Goal: Information Seeking & Learning: Learn about a topic

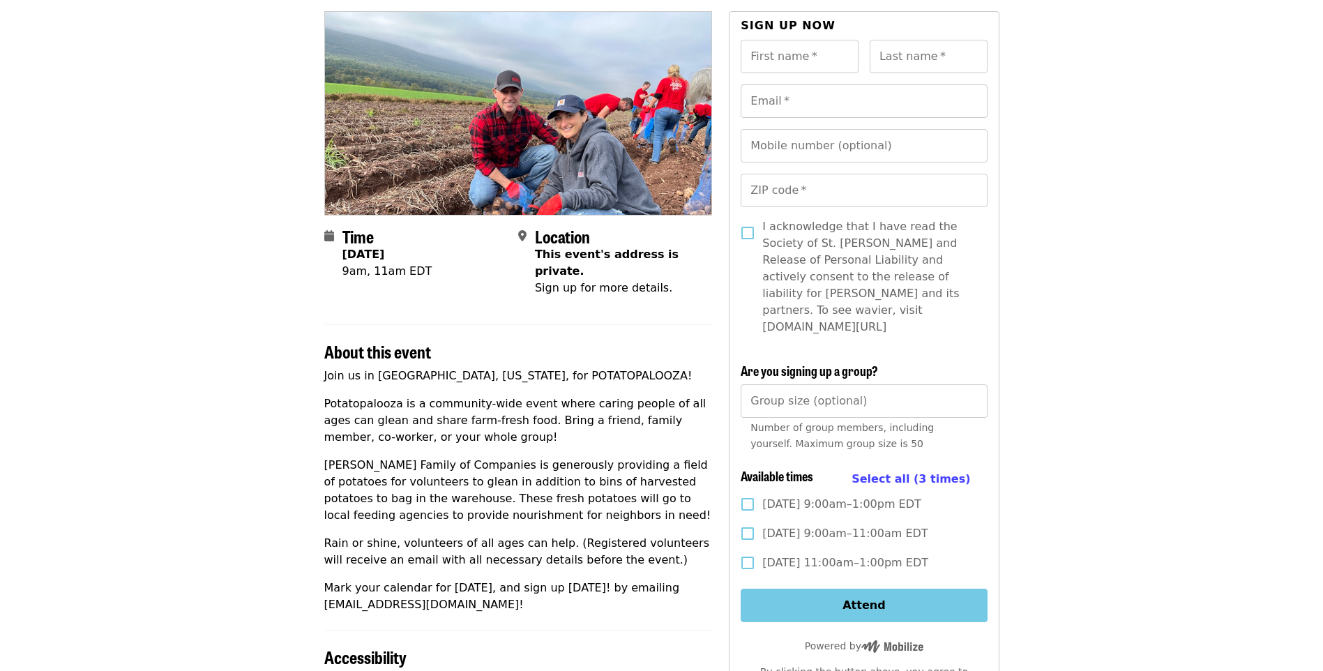
scroll to position [140, 0]
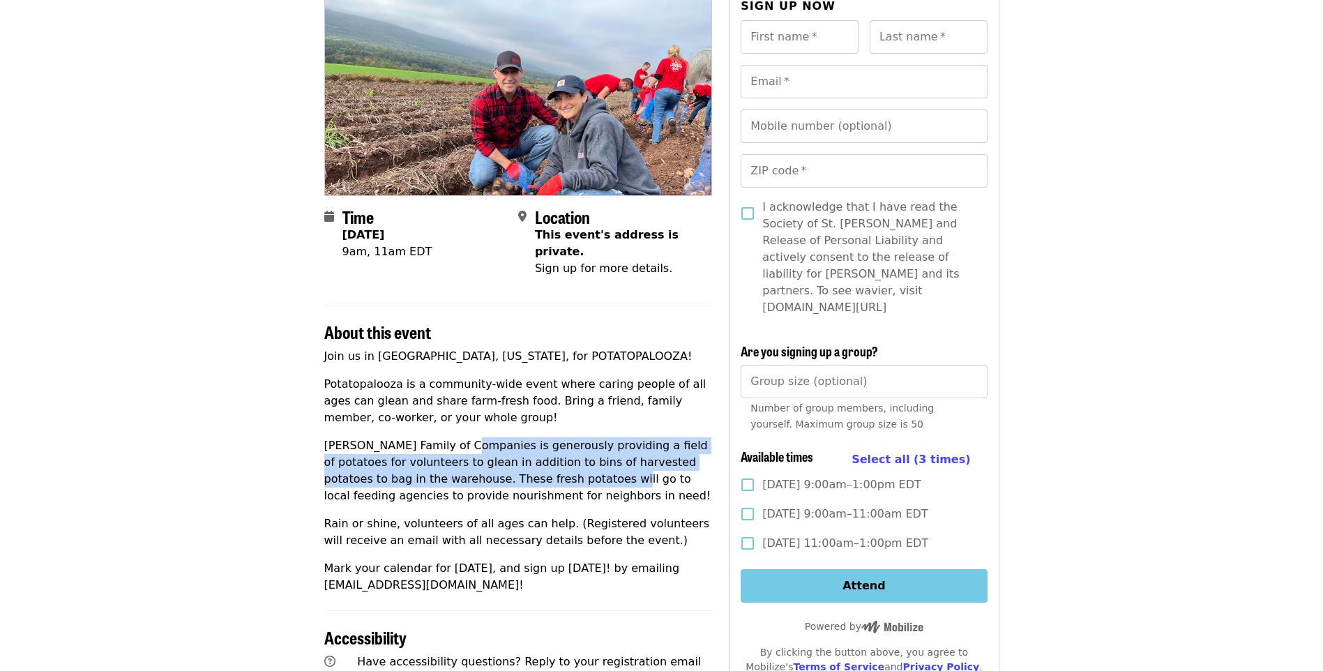
drag, startPoint x: 458, startPoint y: 416, endPoint x: 532, endPoint y: 458, distance: 84.7
click at [532, 458] on div "Join us in [GEOGRAPHIC_DATA], [US_STATE], for POTATOPALOOZA! [GEOGRAPHIC_DATA] …" at bounding box center [518, 471] width 389 height 246
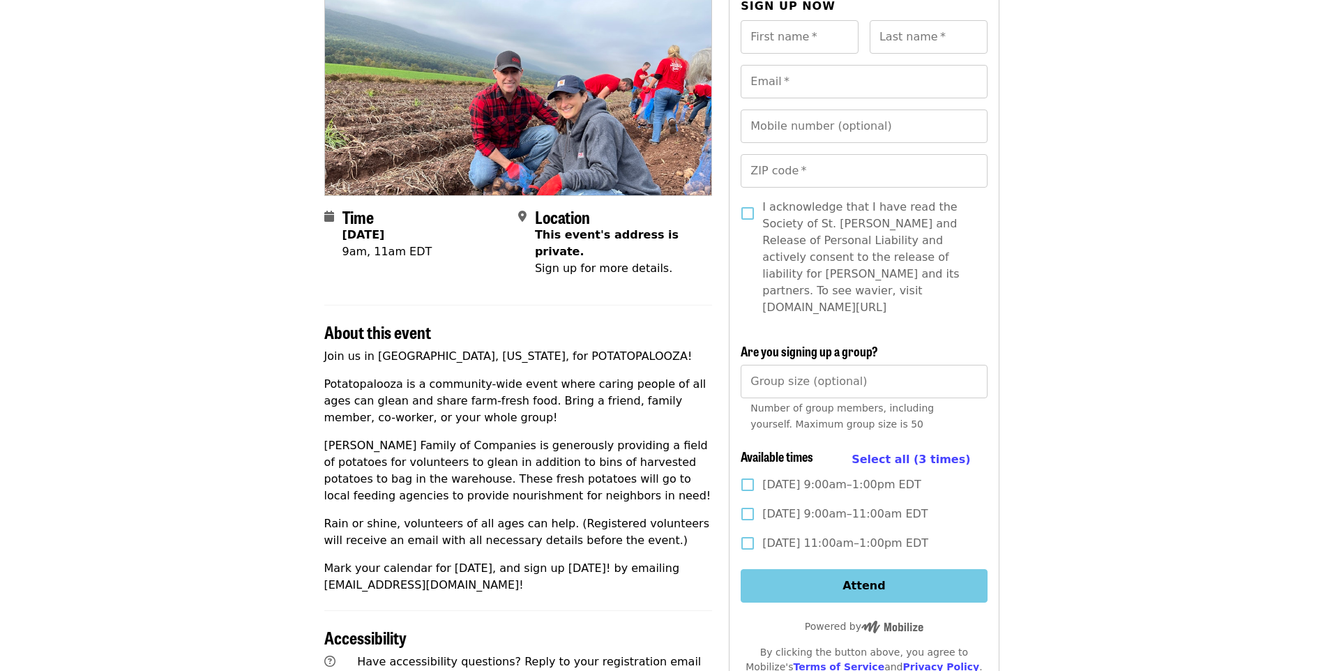
drag, startPoint x: 532, startPoint y: 458, endPoint x: 558, endPoint y: 486, distance: 38.0
click at [558, 486] on p "[PERSON_NAME] Family of Companies is generously providing a field of potatoes f…" at bounding box center [518, 470] width 389 height 67
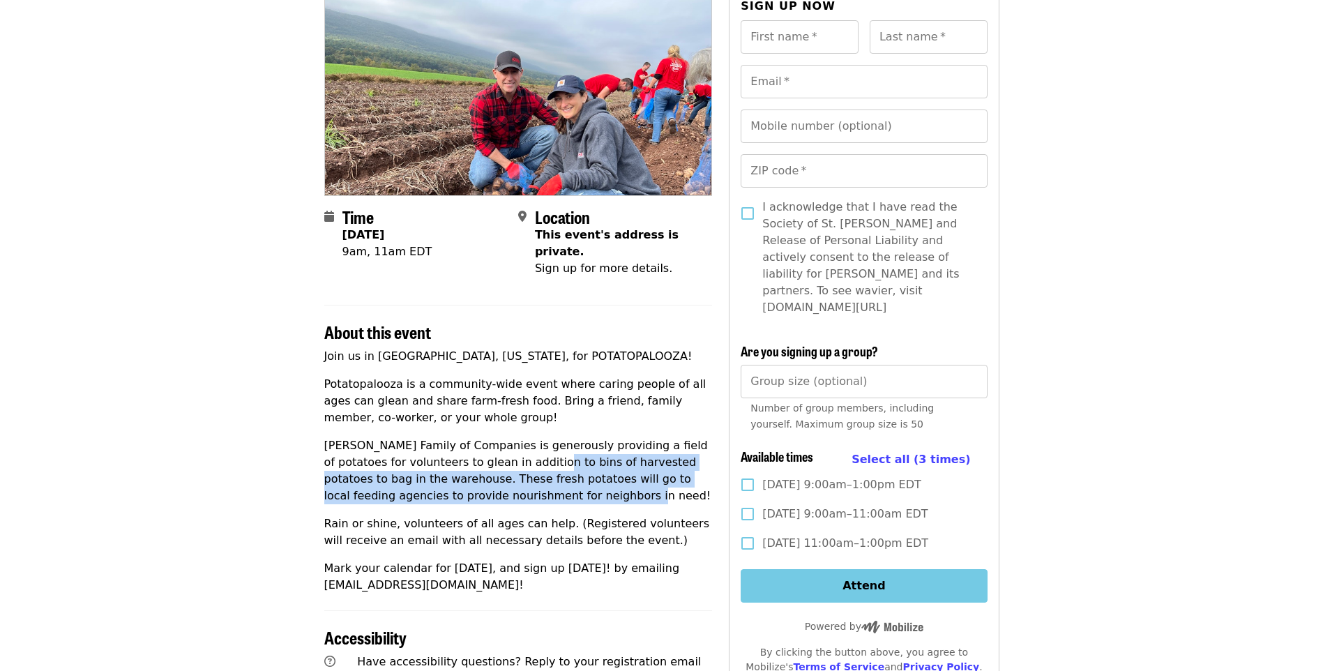
drag, startPoint x: 511, startPoint y: 484, endPoint x: 502, endPoint y: 441, distance: 44.3
click at [502, 441] on p "[PERSON_NAME] Family of Companies is generously providing a field of potatoes f…" at bounding box center [518, 470] width 389 height 67
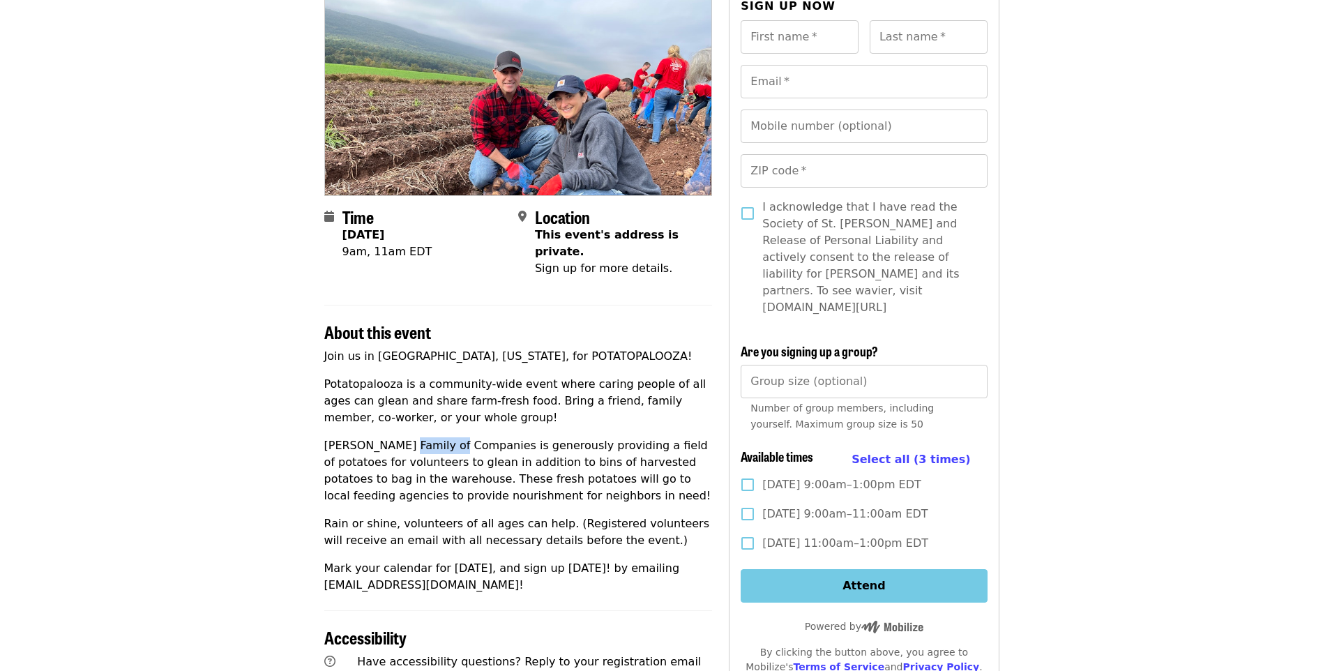
drag, startPoint x: 502, startPoint y: 441, endPoint x: 396, endPoint y: 432, distance: 105.7
click at [396, 437] on p "[PERSON_NAME] Family of Companies is generously providing a field of potatoes f…" at bounding box center [518, 470] width 389 height 67
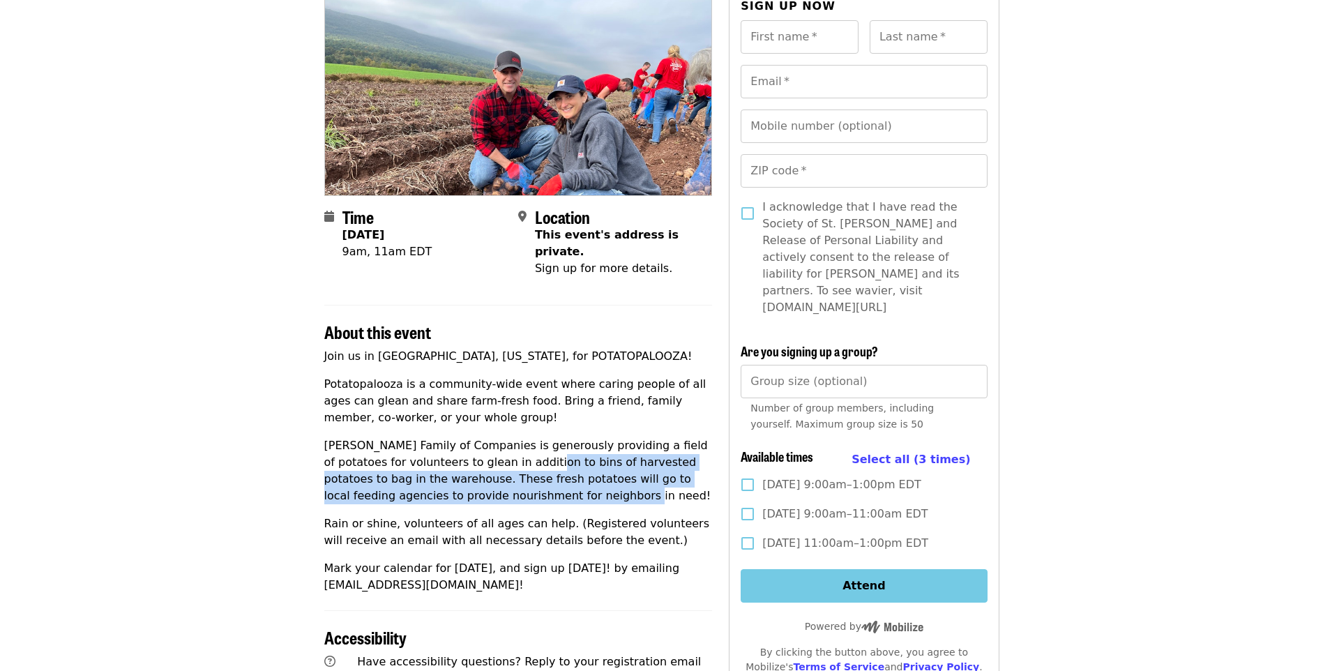
drag, startPoint x: 496, startPoint y: 453, endPoint x: 492, endPoint y: 476, distance: 22.7
click at [492, 476] on p "[PERSON_NAME] Family of Companies is generously providing a field of potatoes f…" at bounding box center [518, 470] width 389 height 67
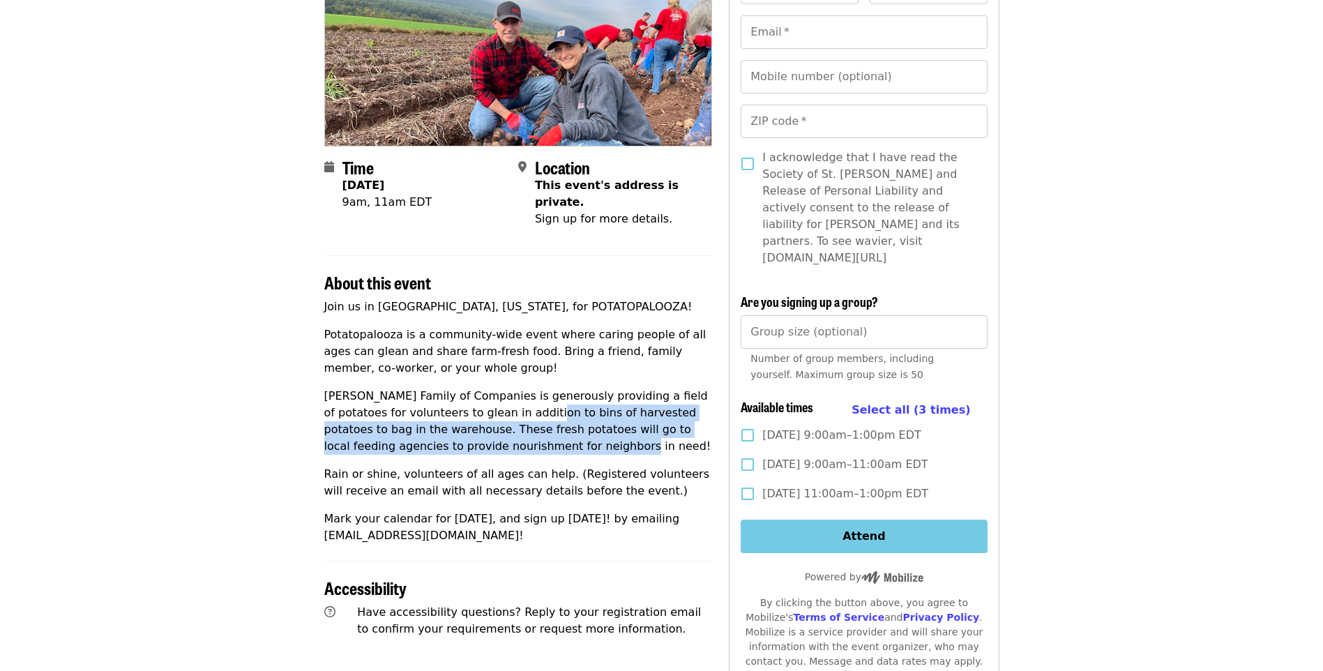
scroll to position [209, 0]
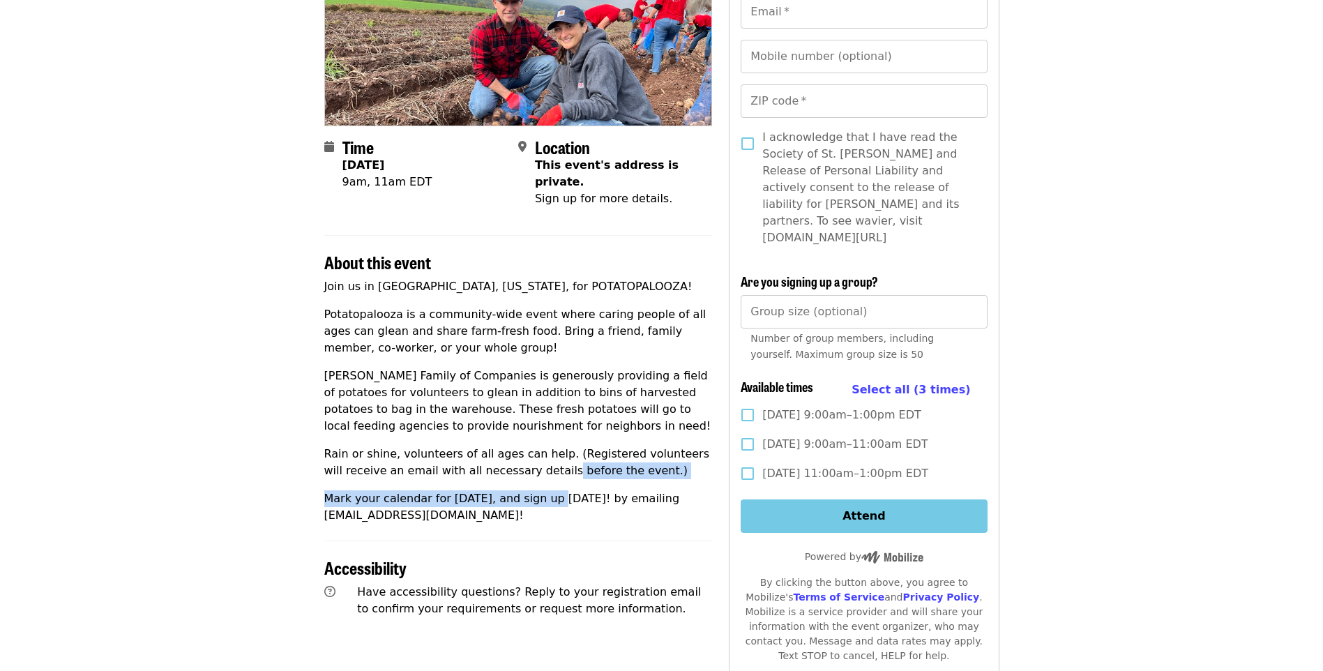
drag, startPoint x: 538, startPoint y: 465, endPoint x: 528, endPoint y: 450, distance: 17.6
click at [528, 450] on div "Join us in [GEOGRAPHIC_DATA], [US_STATE], for POTATOPALOOZA! [GEOGRAPHIC_DATA] …" at bounding box center [518, 401] width 389 height 246
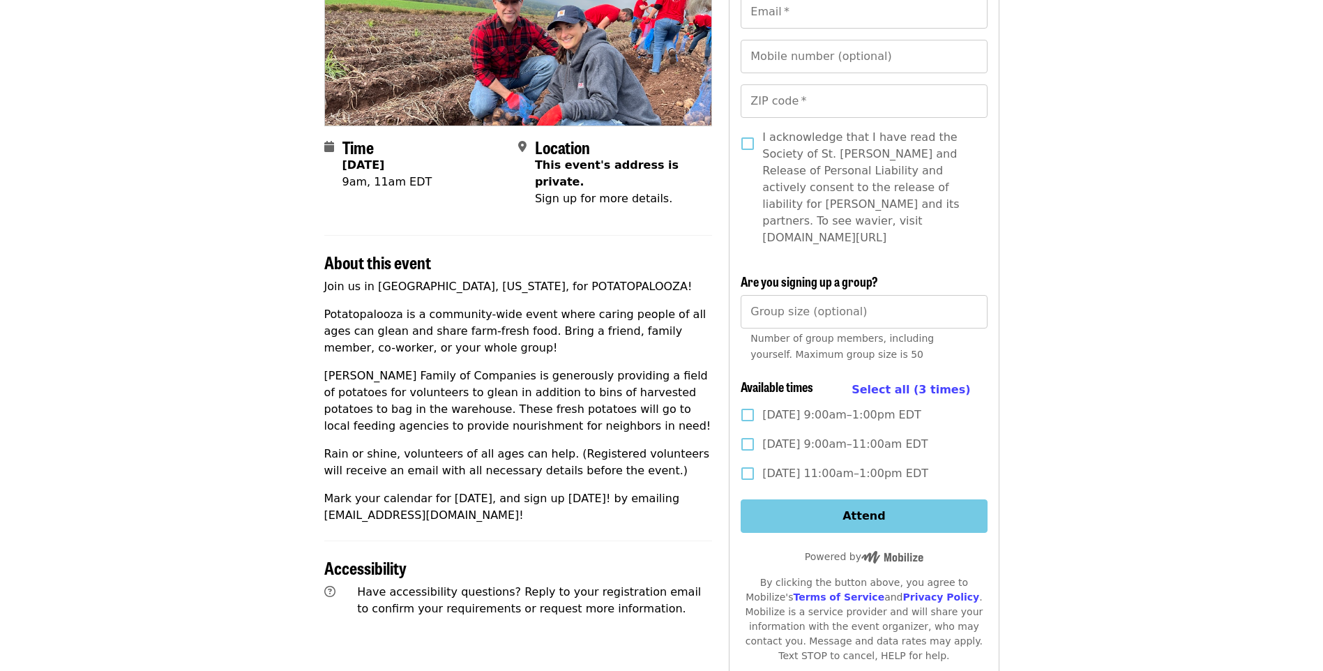
drag, startPoint x: 528, startPoint y: 450, endPoint x: 515, endPoint y: 452, distance: 13.4
click at [515, 452] on p "Rain or shine, volunteers of all ages can help. (Registered volunteers will rec…" at bounding box center [518, 462] width 389 height 33
drag, startPoint x: 603, startPoint y: 325, endPoint x: 511, endPoint y: 306, distance: 93.4
click at [511, 306] on p "Potatopalooza is a community-wide event where caring people of all ages can gle…" at bounding box center [518, 331] width 389 height 50
drag, startPoint x: 511, startPoint y: 306, endPoint x: 466, endPoint y: 300, distance: 45.7
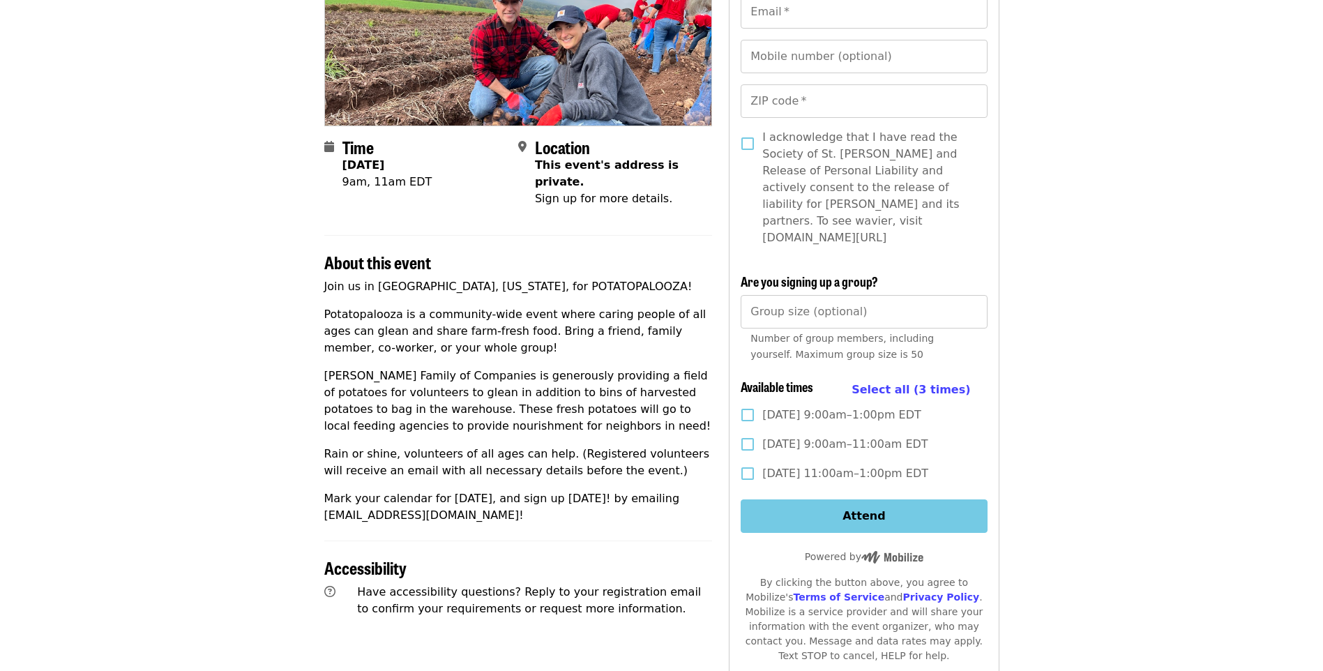
click at [466, 306] on p "Potatopalooza is a community-wide event where caring people of all ages can gle…" at bounding box center [518, 331] width 389 height 50
drag, startPoint x: 466, startPoint y: 300, endPoint x: 398, endPoint y: 300, distance: 68.4
click at [398, 306] on p "Potatopalooza is a community-wide event where caring people of all ages can gle…" at bounding box center [518, 331] width 389 height 50
drag, startPoint x: 398, startPoint y: 300, endPoint x: 456, endPoint y: 304, distance: 58.0
click at [456, 306] on p "Potatopalooza is a community-wide event where caring people of all ages can gle…" at bounding box center [518, 331] width 389 height 50
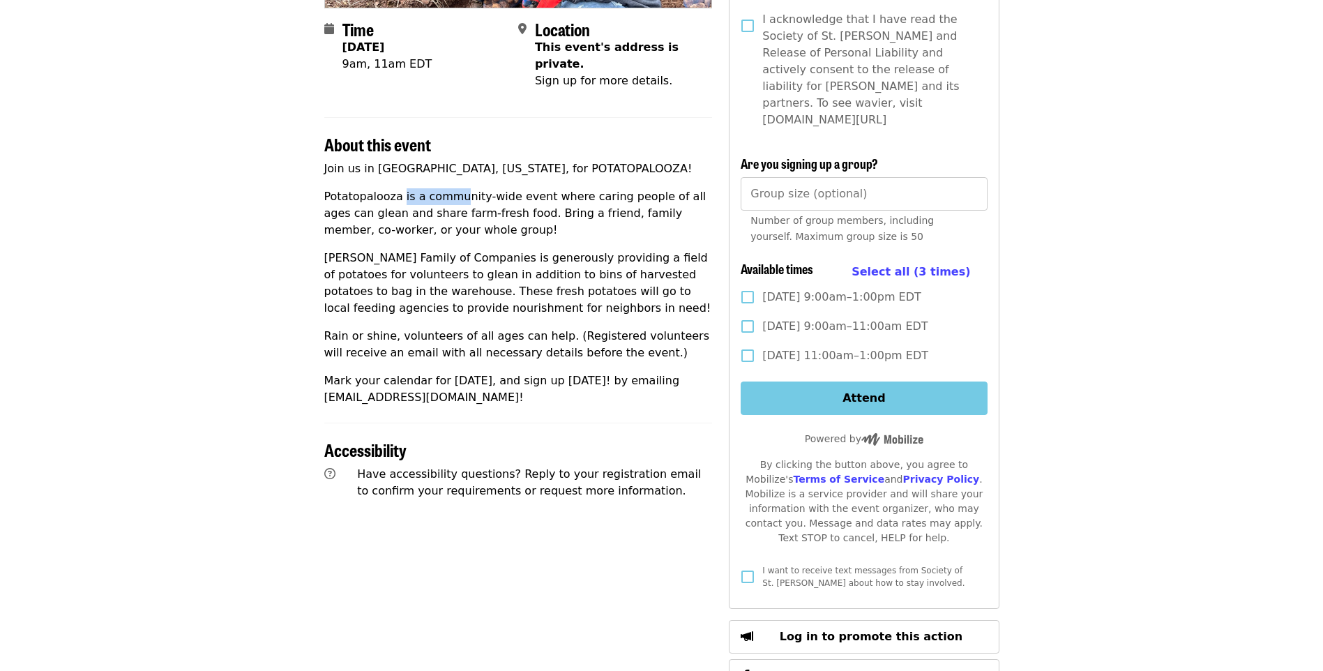
scroll to position [349, 0]
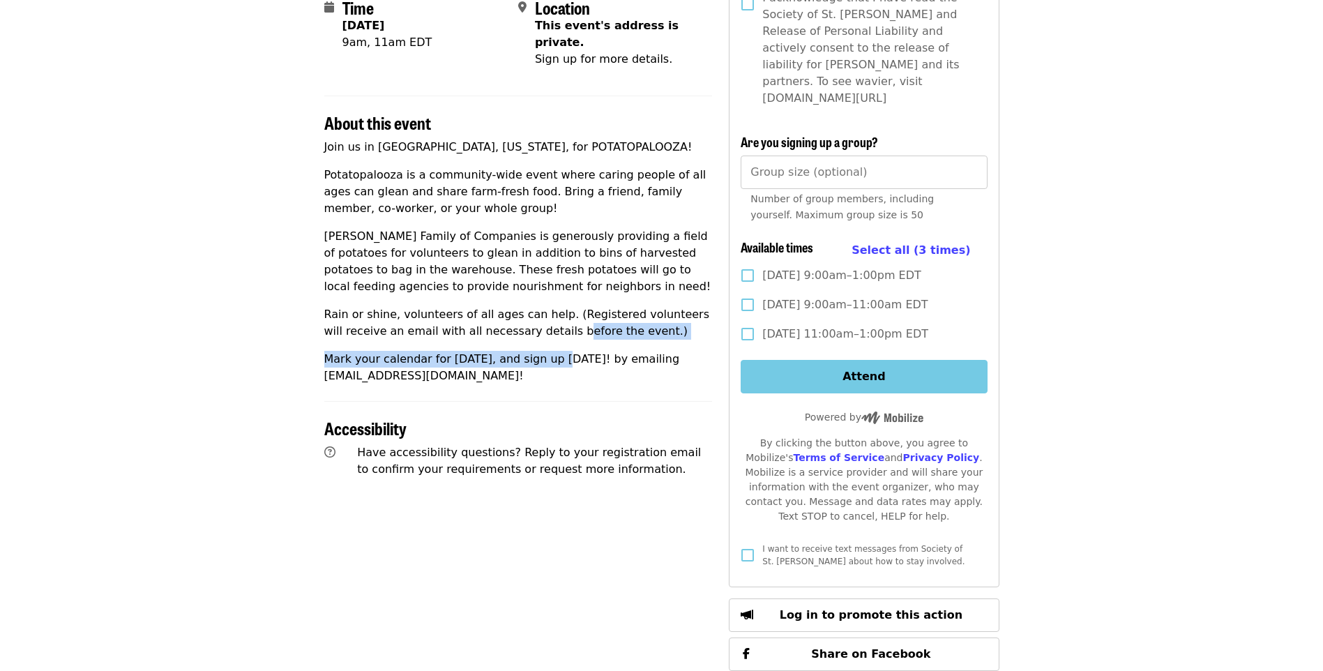
drag, startPoint x: 547, startPoint y: 342, endPoint x: 534, endPoint y: 308, distance: 36.7
click at [534, 308] on div "Join us in [GEOGRAPHIC_DATA], [US_STATE], for POTATOPALOOZA! [GEOGRAPHIC_DATA] …" at bounding box center [518, 262] width 389 height 246
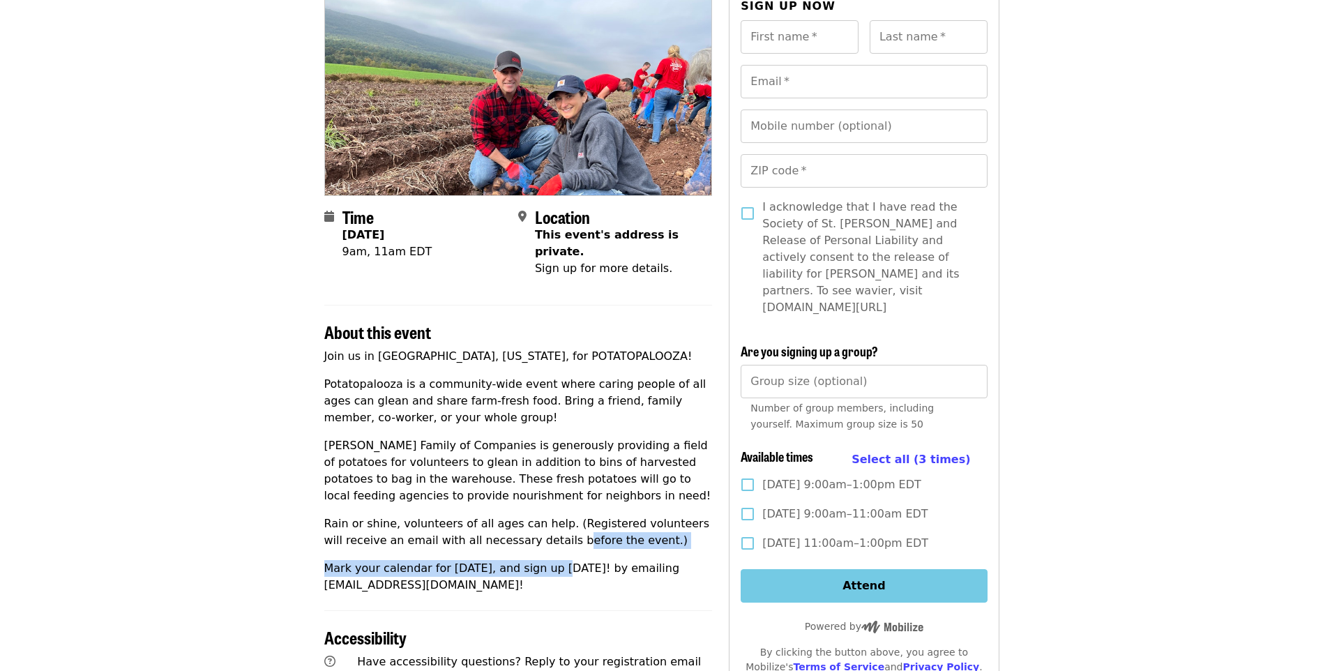
scroll to position [209, 0]
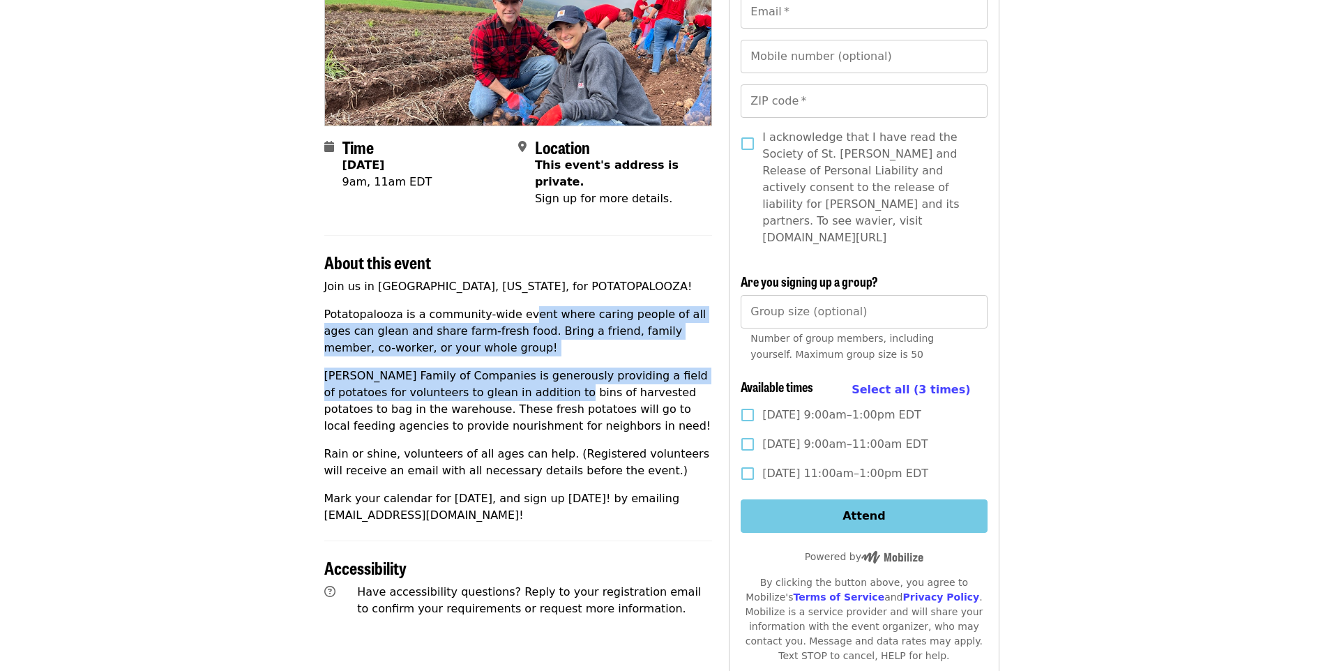
drag, startPoint x: 513, startPoint y: 306, endPoint x: 522, endPoint y: 375, distance: 69.7
click at [522, 375] on div "Join us in [GEOGRAPHIC_DATA], [US_STATE], for POTATOPALOOZA! [GEOGRAPHIC_DATA] …" at bounding box center [518, 401] width 389 height 246
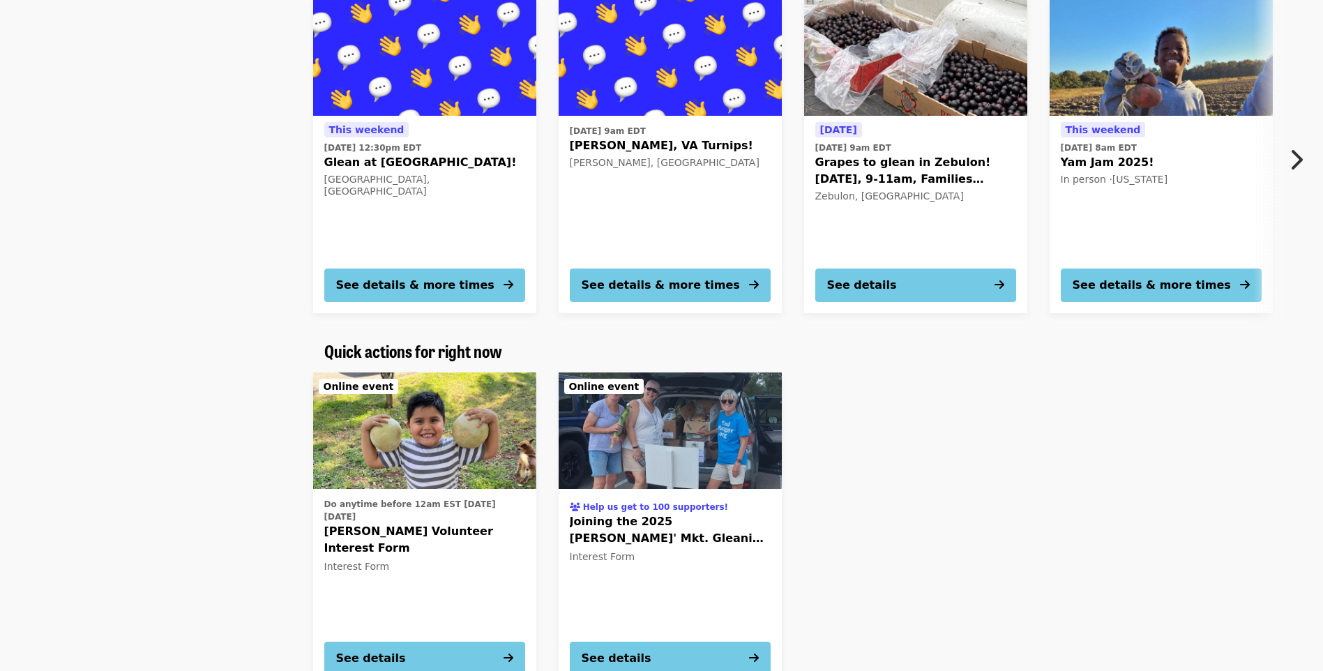
scroll to position [1325, 0]
